Goal: Task Accomplishment & Management: Manage account settings

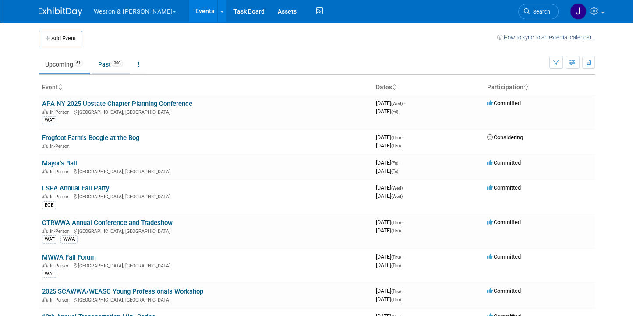
click at [98, 62] on link "Past 300" at bounding box center [111, 64] width 38 height 17
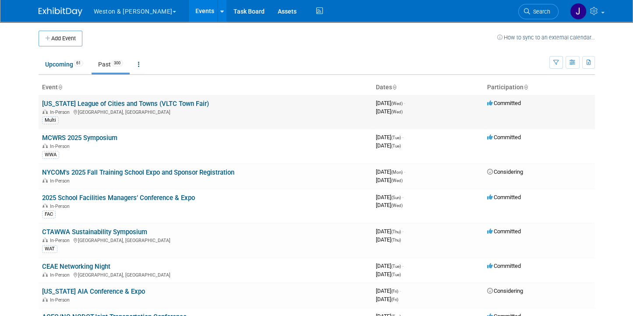
click at [119, 103] on link "[US_STATE] League of Cities and Towns (VLTC Town Fair)" at bounding box center [125, 104] width 167 height 8
click at [47, 61] on link "Upcoming 61" at bounding box center [64, 64] width 51 height 17
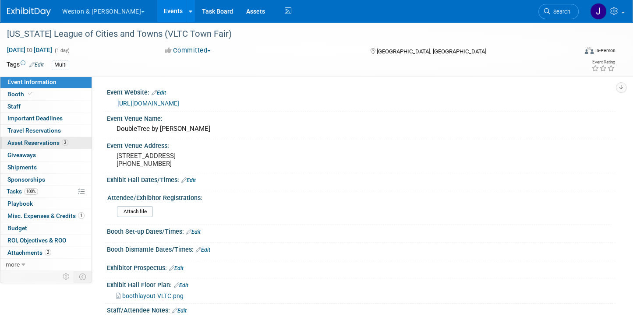
click at [44, 140] on span "Asset Reservations 3" at bounding box center [37, 142] width 61 height 7
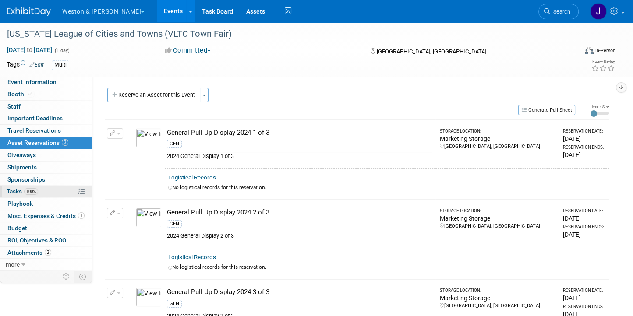
click at [9, 188] on span "Tasks 100%" at bounding box center [23, 191] width 32 height 7
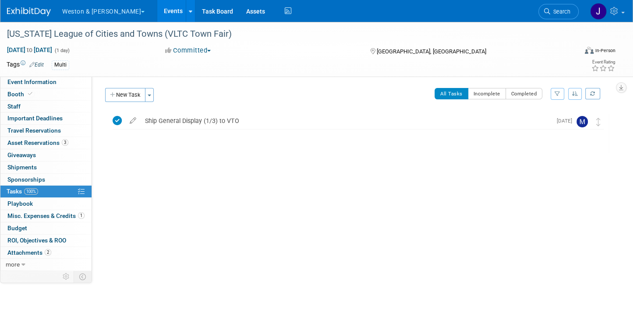
click at [447, 92] on button "All Tasks" at bounding box center [451, 93] width 34 height 11
click at [205, 118] on div "Ship General Display (1/3) to VTO" at bounding box center [346, 120] width 411 height 15
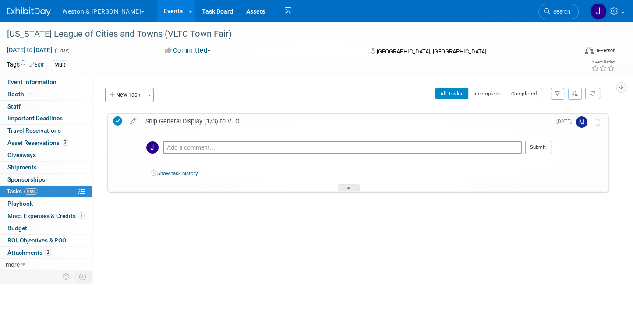
click at [165, 172] on link "Show task history" at bounding box center [177, 173] width 40 height 6
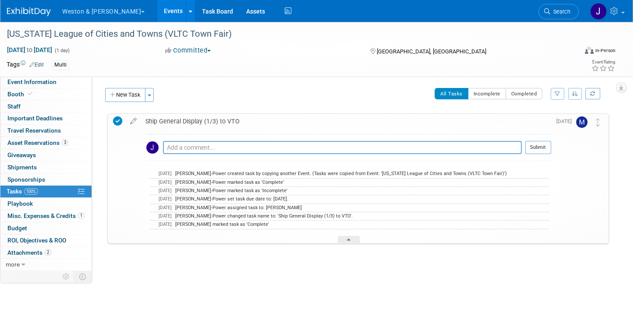
click at [347, 238] on div at bounding box center [349, 239] width 22 height 7
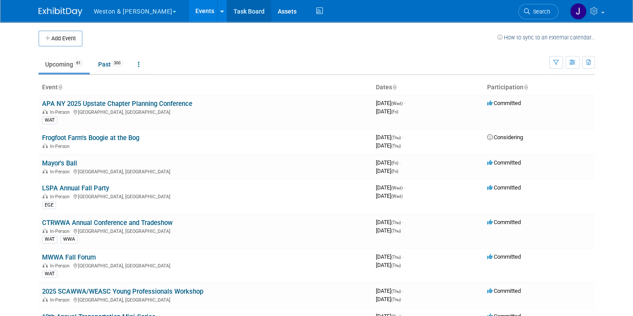
click at [227, 8] on link "Task Board" at bounding box center [249, 11] width 44 height 22
click at [271, 11] on link "Assets" at bounding box center [287, 11] width 32 height 22
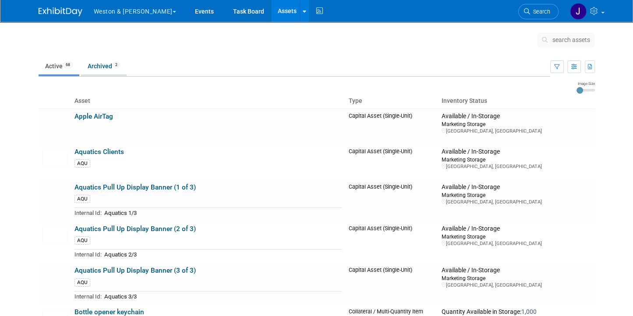
click at [95, 64] on link "Archived 2" at bounding box center [104, 66] width 46 height 17
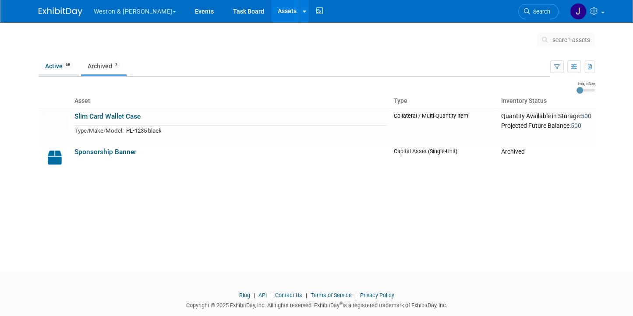
click at [49, 67] on link "Active 68" at bounding box center [59, 66] width 41 height 17
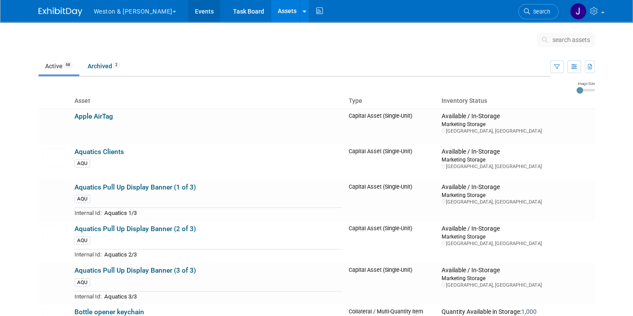
click at [188, 10] on link "Events" at bounding box center [204, 11] width 32 height 22
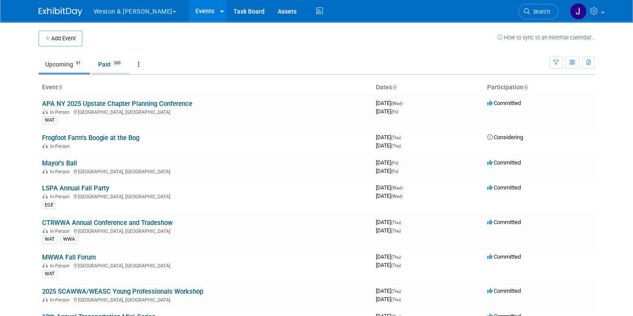
click at [101, 64] on link "Past 300" at bounding box center [111, 64] width 38 height 17
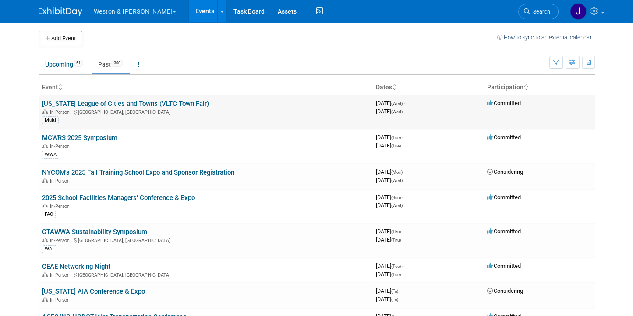
click at [115, 104] on link "[US_STATE] League of Cities and Towns (VLTC Town Fair)" at bounding box center [125, 104] width 167 height 8
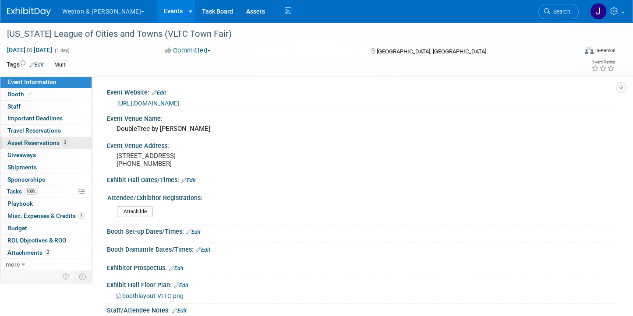
click at [39, 141] on span "Asset Reservations 3" at bounding box center [37, 142] width 61 height 7
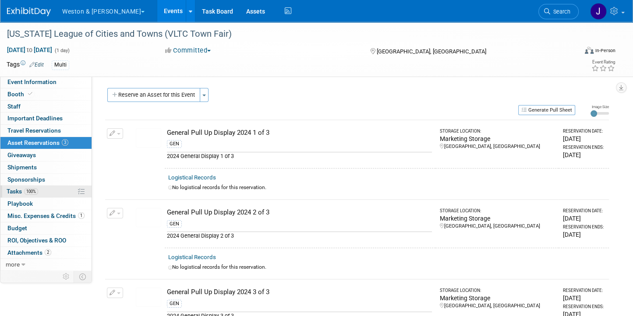
click at [16, 190] on span "Tasks 100%" at bounding box center [23, 191] width 32 height 7
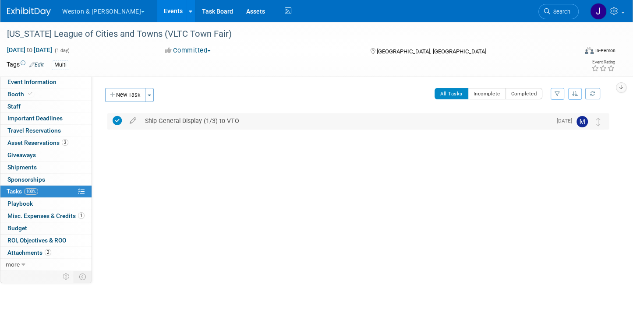
click at [143, 120] on div "Ship General Display (1/3) to VTO" at bounding box center [346, 120] width 411 height 15
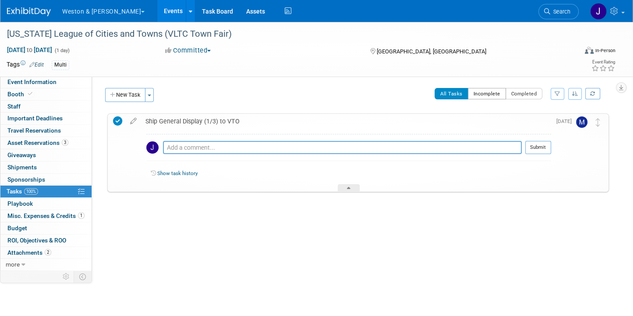
click at [484, 92] on button "Incomplete" at bounding box center [487, 93] width 38 height 11
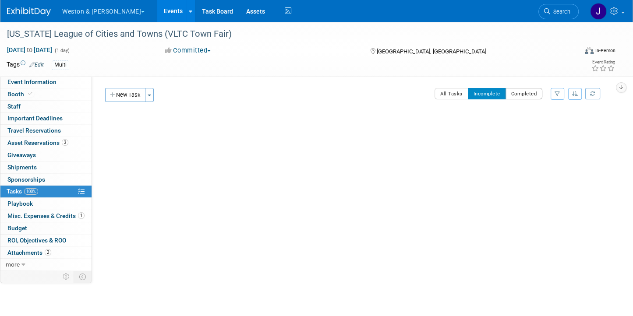
click at [520, 91] on button "Completed" at bounding box center [523, 93] width 37 height 11
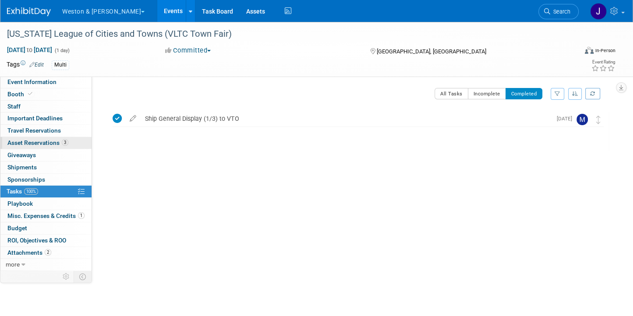
click at [38, 142] on span "Asset Reservations 3" at bounding box center [37, 142] width 61 height 7
